Goal: Task Accomplishment & Management: Use online tool/utility

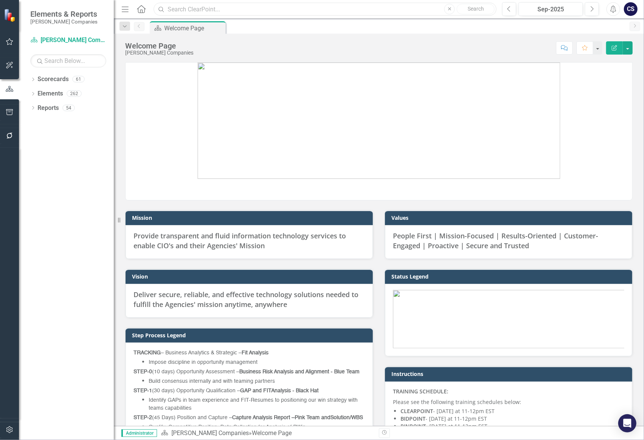
click at [182, 12] on input "text" at bounding box center [325, 9] width 343 height 13
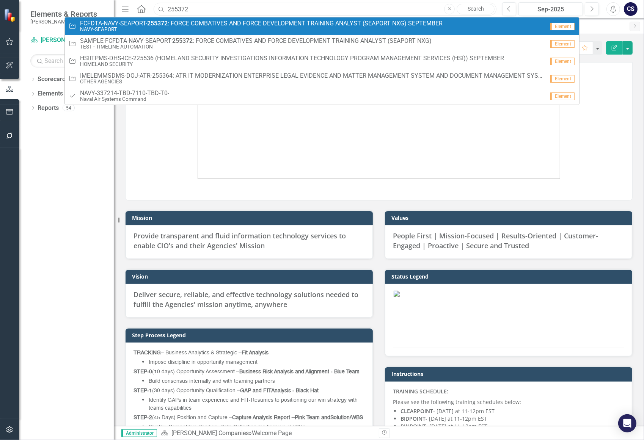
type input "255372"
click at [174, 25] on span "FCFDTA-NAVY-SEAPORT- 255372 : FORCE COMBATIVES AND FORCE DEVELOPMENT TRAINING A…" at bounding box center [261, 23] width 363 height 7
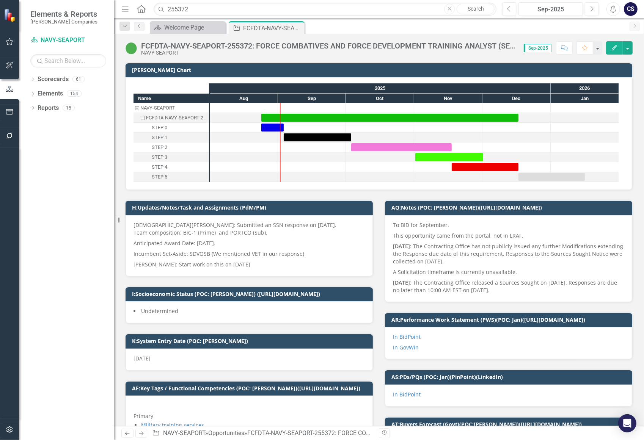
click at [398, 242] on p "[DATE] : The Contracting Office has not publicly issued any further Modificatio…" at bounding box center [508, 254] width 231 height 26
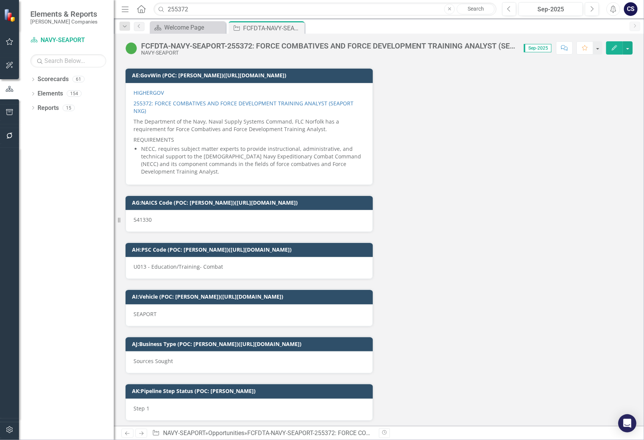
scroll to position [4085, 0]
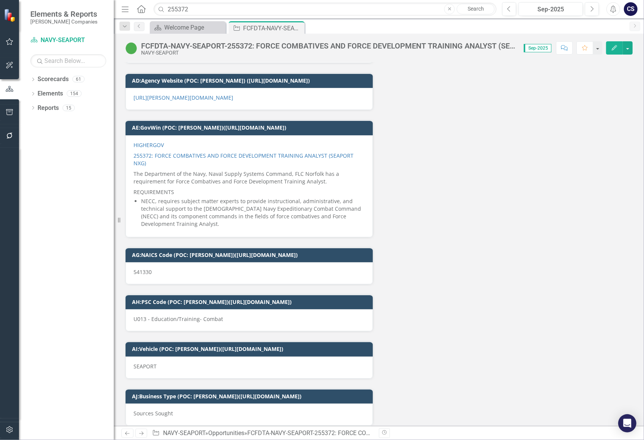
scroll to position [4151, 0]
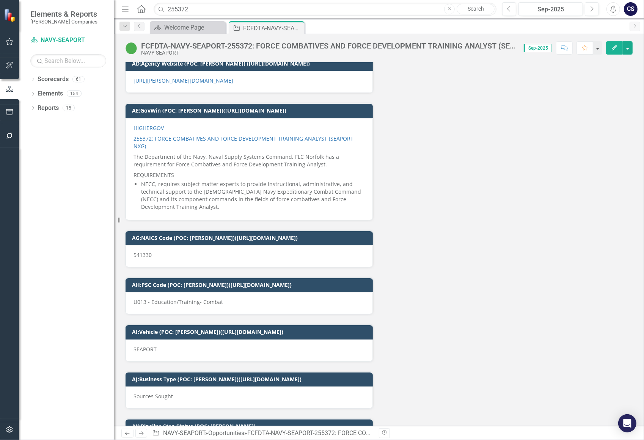
drag, startPoint x: 220, startPoint y: 296, endPoint x: 194, endPoint y: 294, distance: 25.9
click at [194, 298] on p "U013 - Education/Training- Combat" at bounding box center [249, 302] width 231 height 8
click at [223, 298] on p "U013 - Education/Training- Combat" at bounding box center [249, 302] width 231 height 8
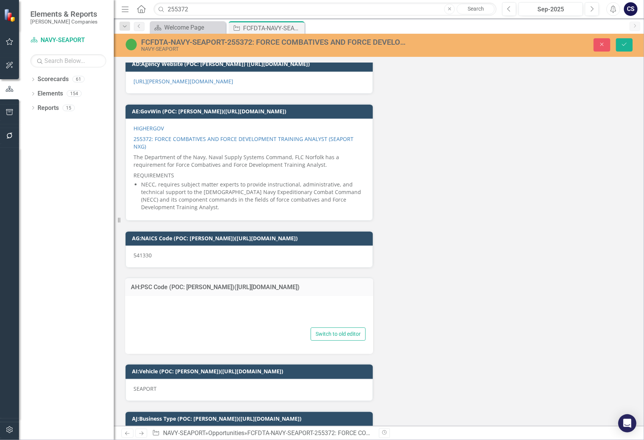
type textarea "<p>U013 - Education/Training- Combat</p>"
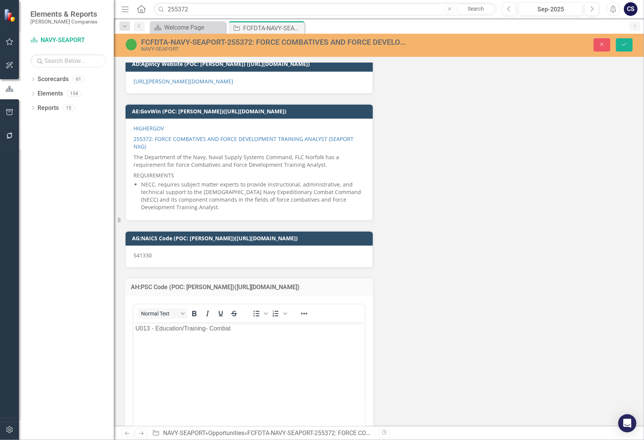
scroll to position [0, 0]
drag, startPoint x: 233, startPoint y: 333, endPoint x: 156, endPoint y: 329, distance: 77.1
click at [156, 329] on p "U013 - Education/Training- Combat" at bounding box center [249, 328] width 228 height 9
copy p "Education/Training- Combat"
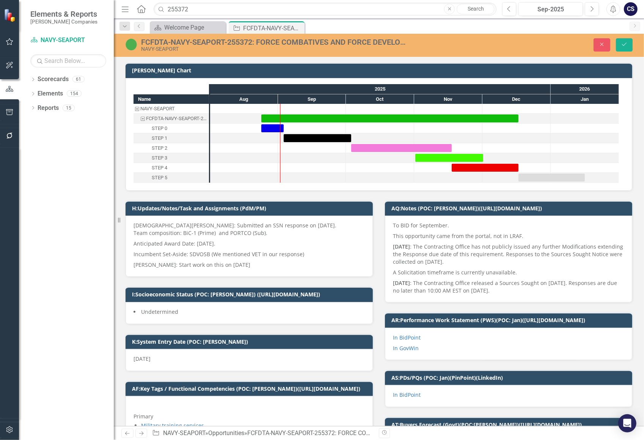
click at [408, 270] on p "A Solicitation timeframe is currently unavailable." at bounding box center [508, 272] width 231 height 11
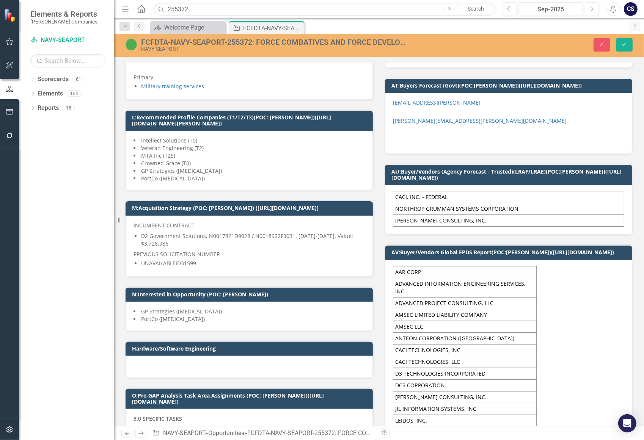
scroll to position [376, 0]
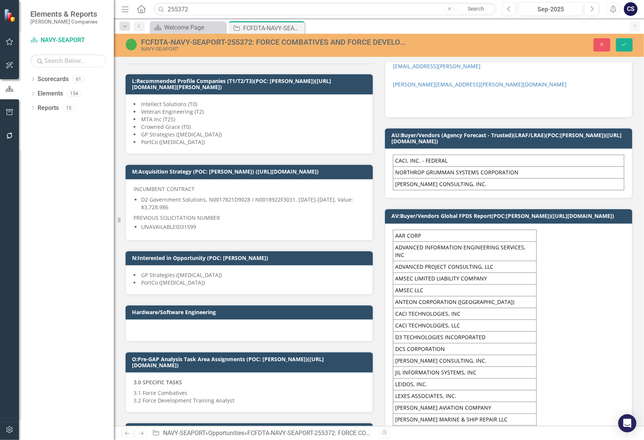
drag, startPoint x: 187, startPoint y: 212, endPoint x: 142, endPoint y: 202, distance: 46.4
click at [142, 202] on p "D2 Government Solutions, N0017821D9028 / N0018922F3031, [DATE]-[DATE], Value: $…" at bounding box center [253, 203] width 224 height 15
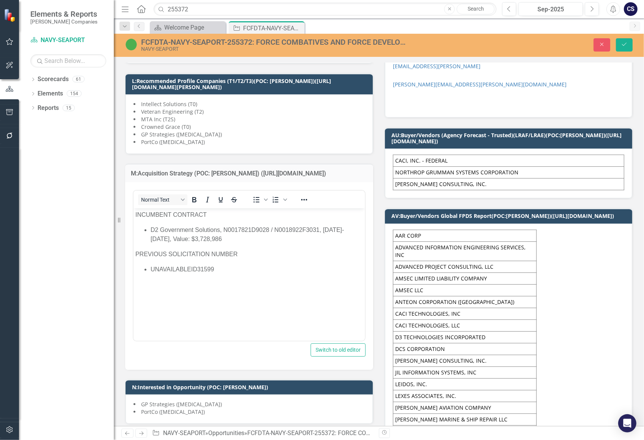
scroll to position [0, 0]
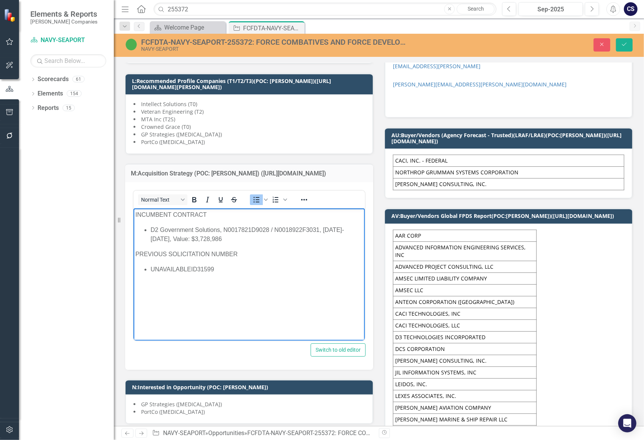
drag, startPoint x: 232, startPoint y: 239, endPoint x: 146, endPoint y: 229, distance: 86.3
click at [146, 229] on ul "D2 Government Solutions, N0017821D9028 / N0018922F3031, [DATE]-[DATE], Value: $…" at bounding box center [249, 234] width 228 height 18
copy p "D2 Government Solutions, N0017821D9028 / N0018922F3031, [DATE]-[DATE], Value: $…"
drag, startPoint x: 344, startPoint y: 242, endPoint x: 506, endPoint y: 437, distance: 253.8
click at [344, 242] on p "D2 Government Solutions, N0017821D9028 / N0018922F3031, [DATE]-[DATE], Value: $…" at bounding box center [256, 234] width 212 height 18
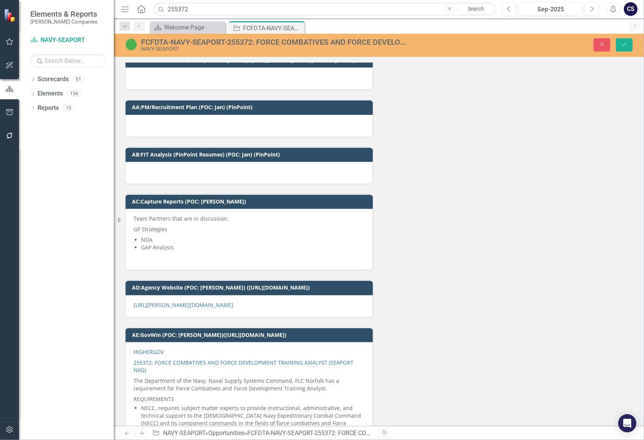
scroll to position [4052, 0]
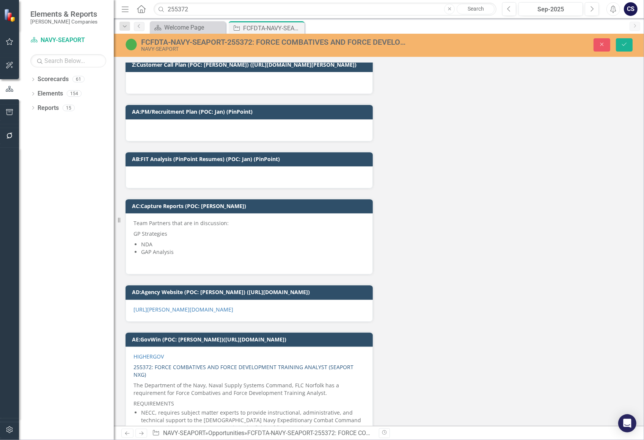
click at [242, 364] on link "255372: FORCE COMBATIVES AND FORCE DEVELOPMENT TRAINING ANALYST (SEAPORT NXG)" at bounding box center [244, 371] width 220 height 15
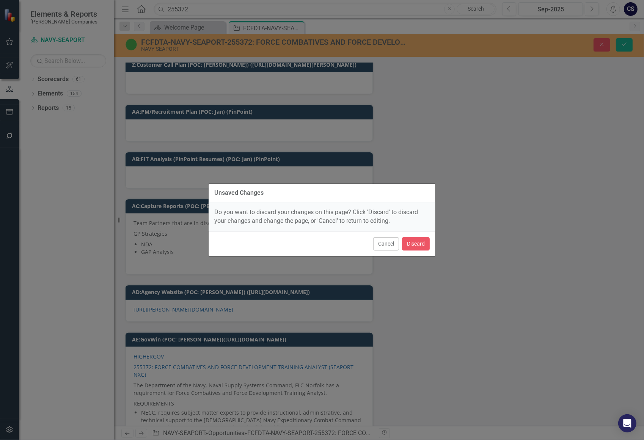
click at [406, 279] on div "Unsaved Changes Do you want to discard your changes on this page? Click 'Discar…" at bounding box center [322, 220] width 228 height 440
click at [389, 239] on button "Cancel" at bounding box center [386, 243] width 26 height 13
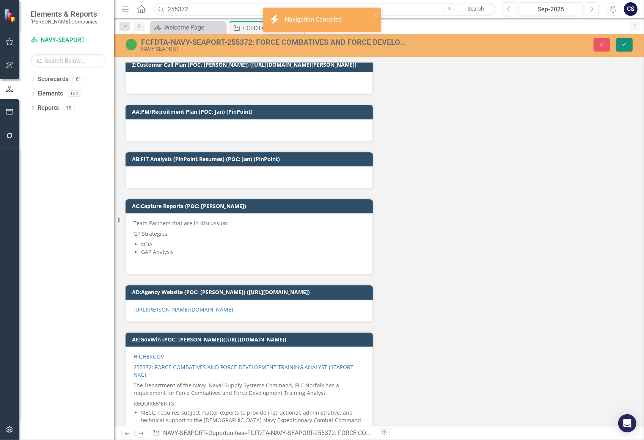
click at [625, 44] on icon "Save" at bounding box center [624, 44] width 7 height 5
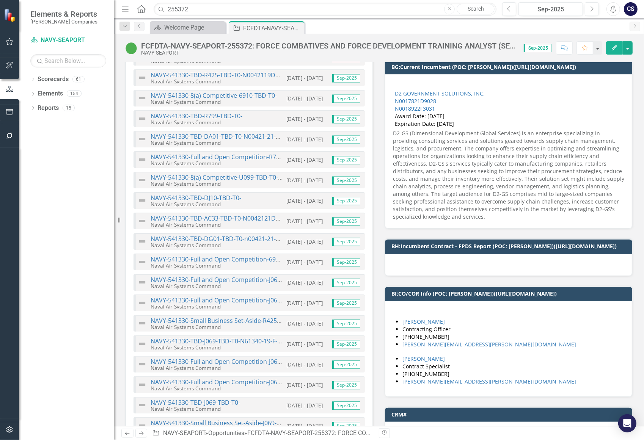
scroll to position [1512, 0]
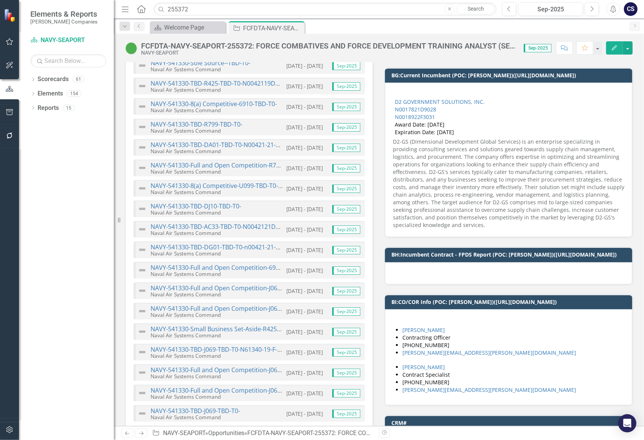
click at [626, 187] on div "D2 GOVERNMENT SOLUTIONS, INC. N0017821D9028 N0018922F3031 Award Date: [DATE] Ex…" at bounding box center [508, 160] width 247 height 154
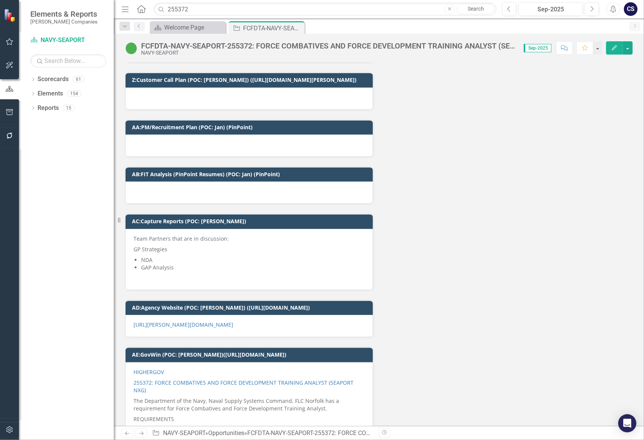
scroll to position [3950, 0]
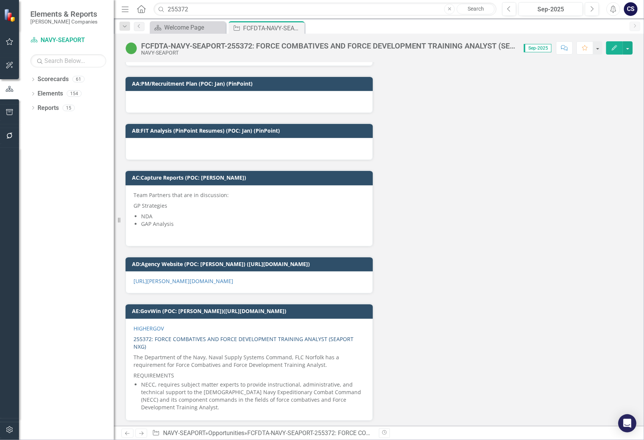
click at [185, 336] on link "255372: FORCE COMBATIVES AND FORCE DEVELOPMENT TRAINING ANALYST (SEAPORT NXG)" at bounding box center [244, 343] width 220 height 15
